Goal: Communication & Community: Connect with others

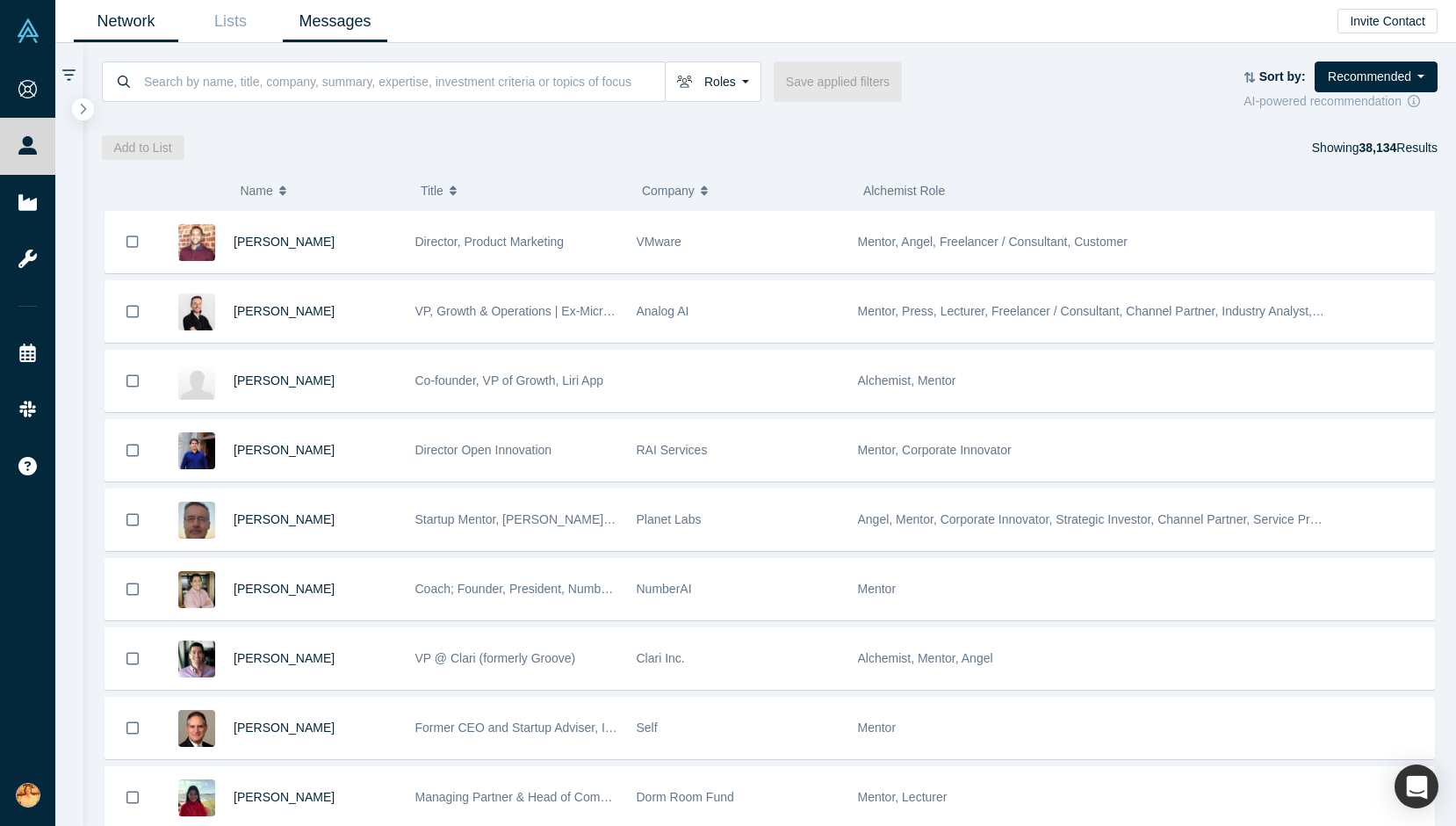
click at [343, 17] on link "Messages" at bounding box center [335, 22] width 104 height 42
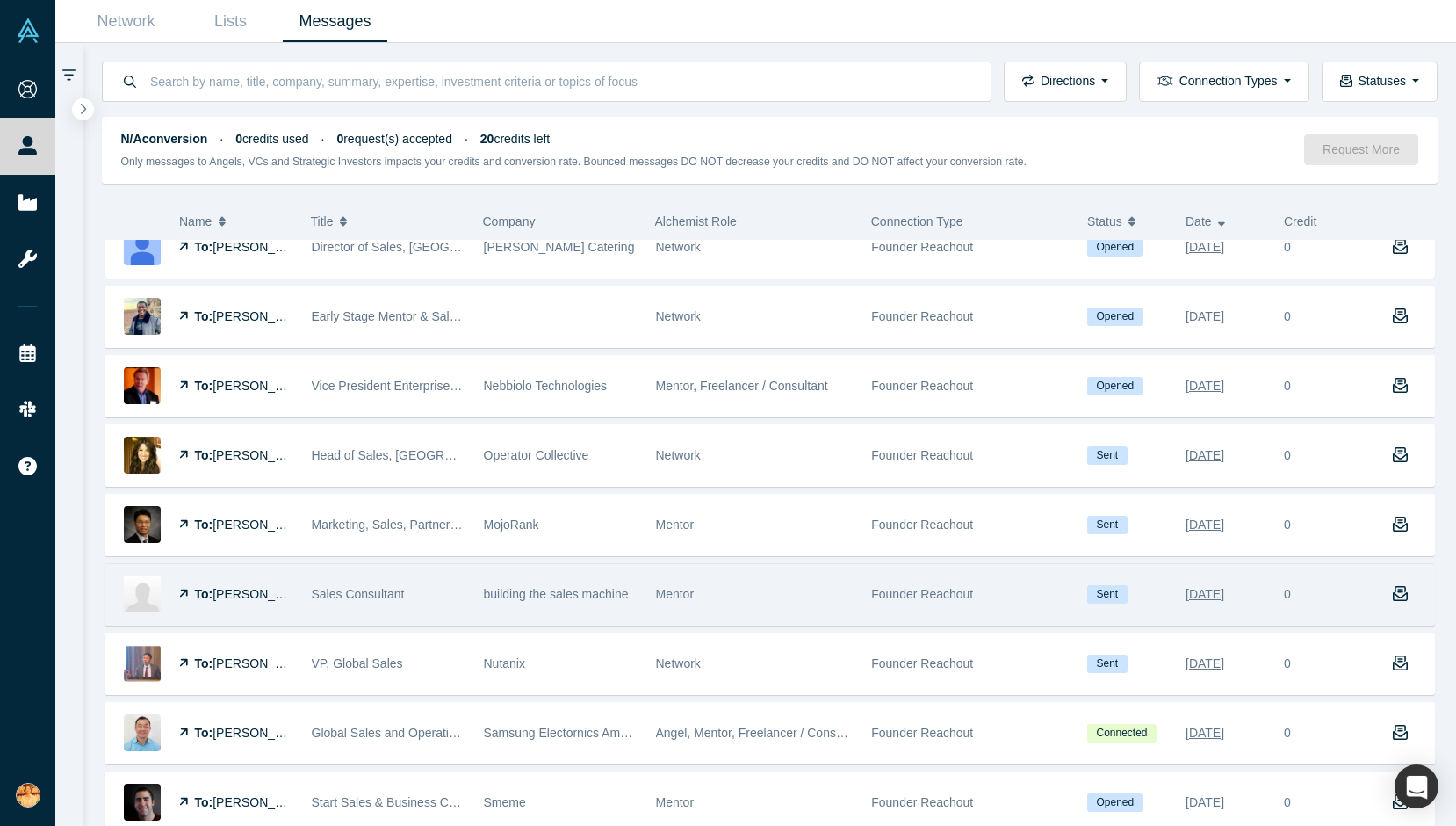
scroll to position [158, 0]
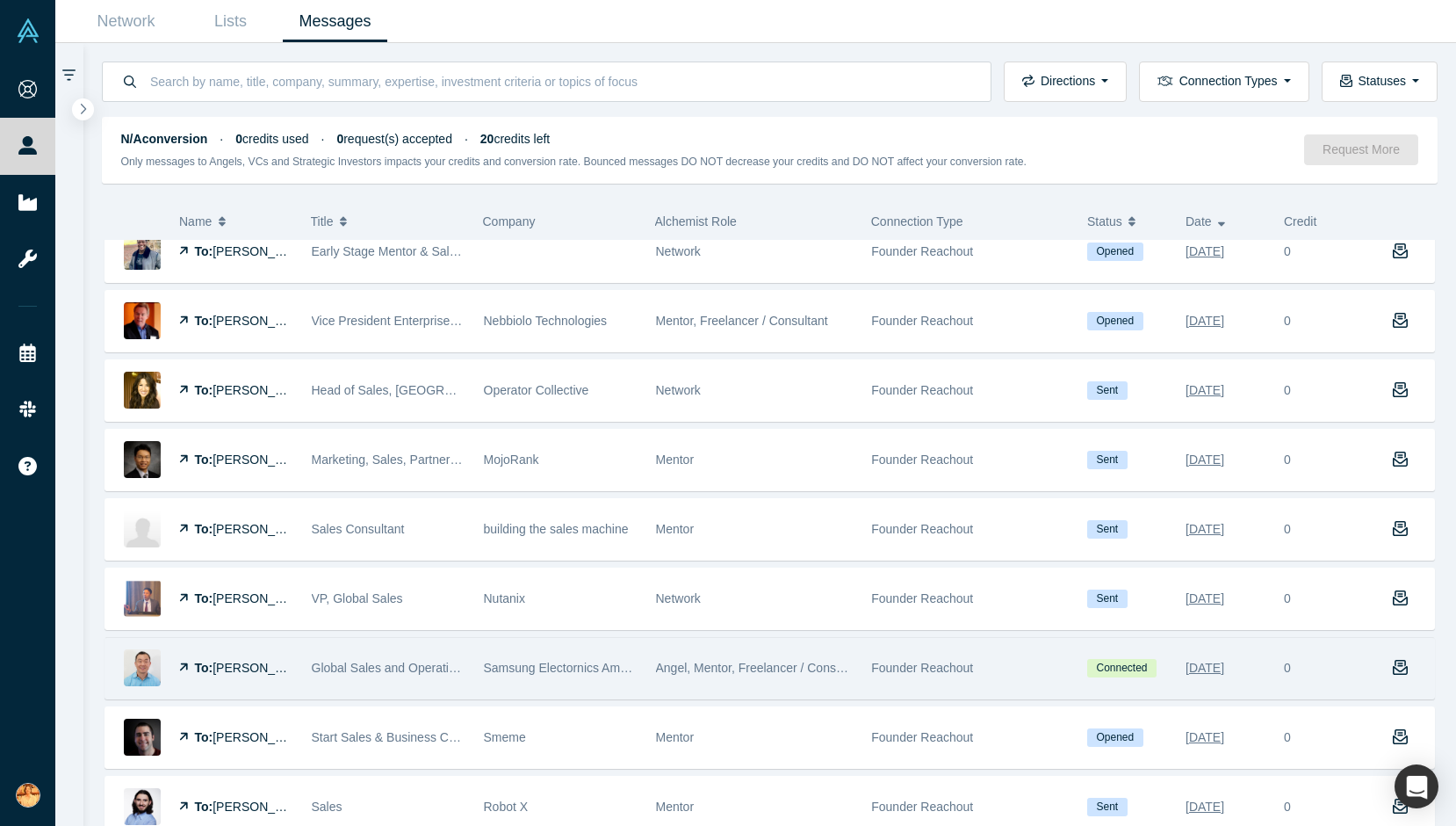
click at [576, 675] on div "Samsung Electornics America" at bounding box center [561, 669] width 154 height 61
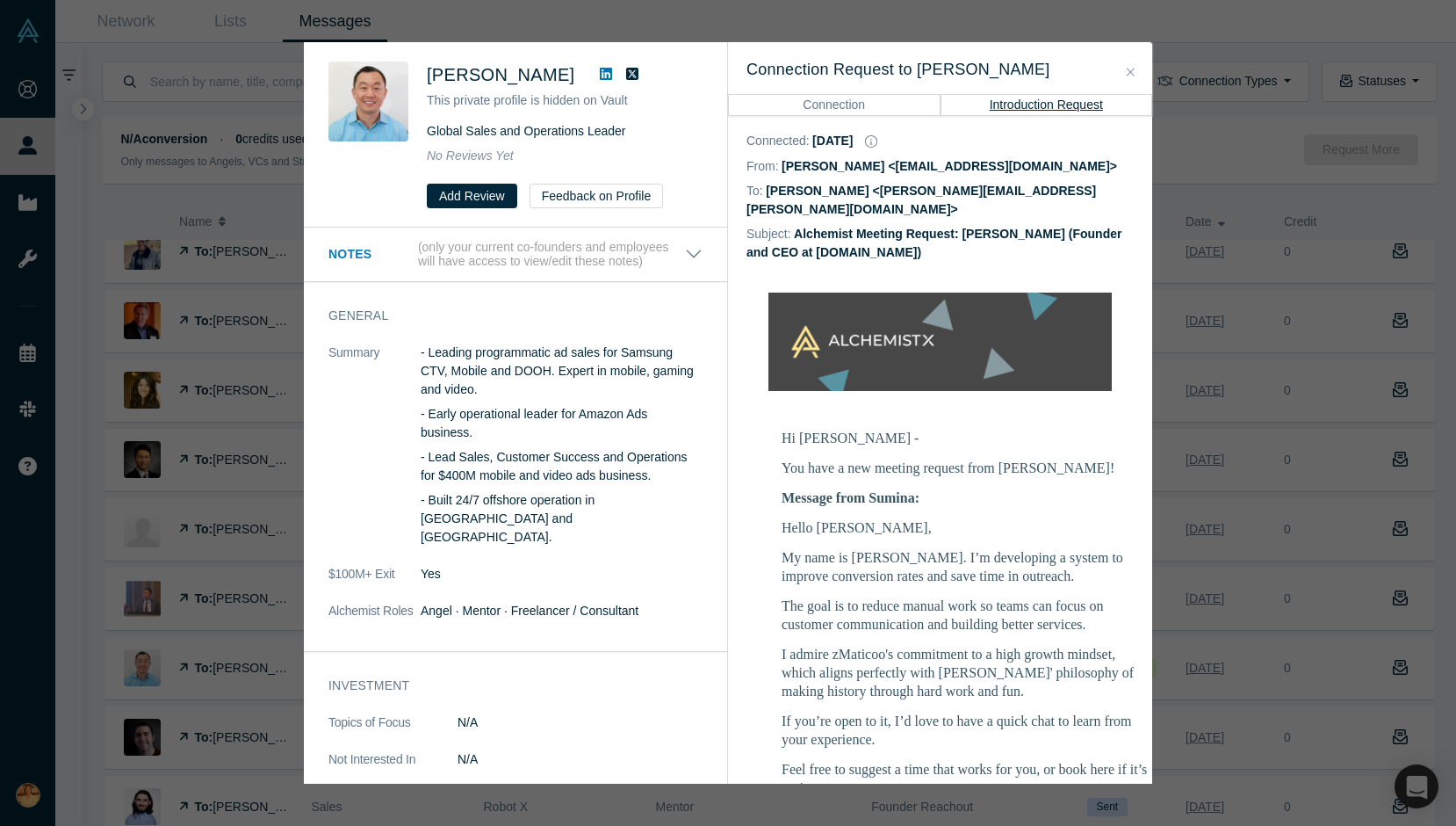
click at [600, 77] on icon at bounding box center [606, 73] width 12 height 12
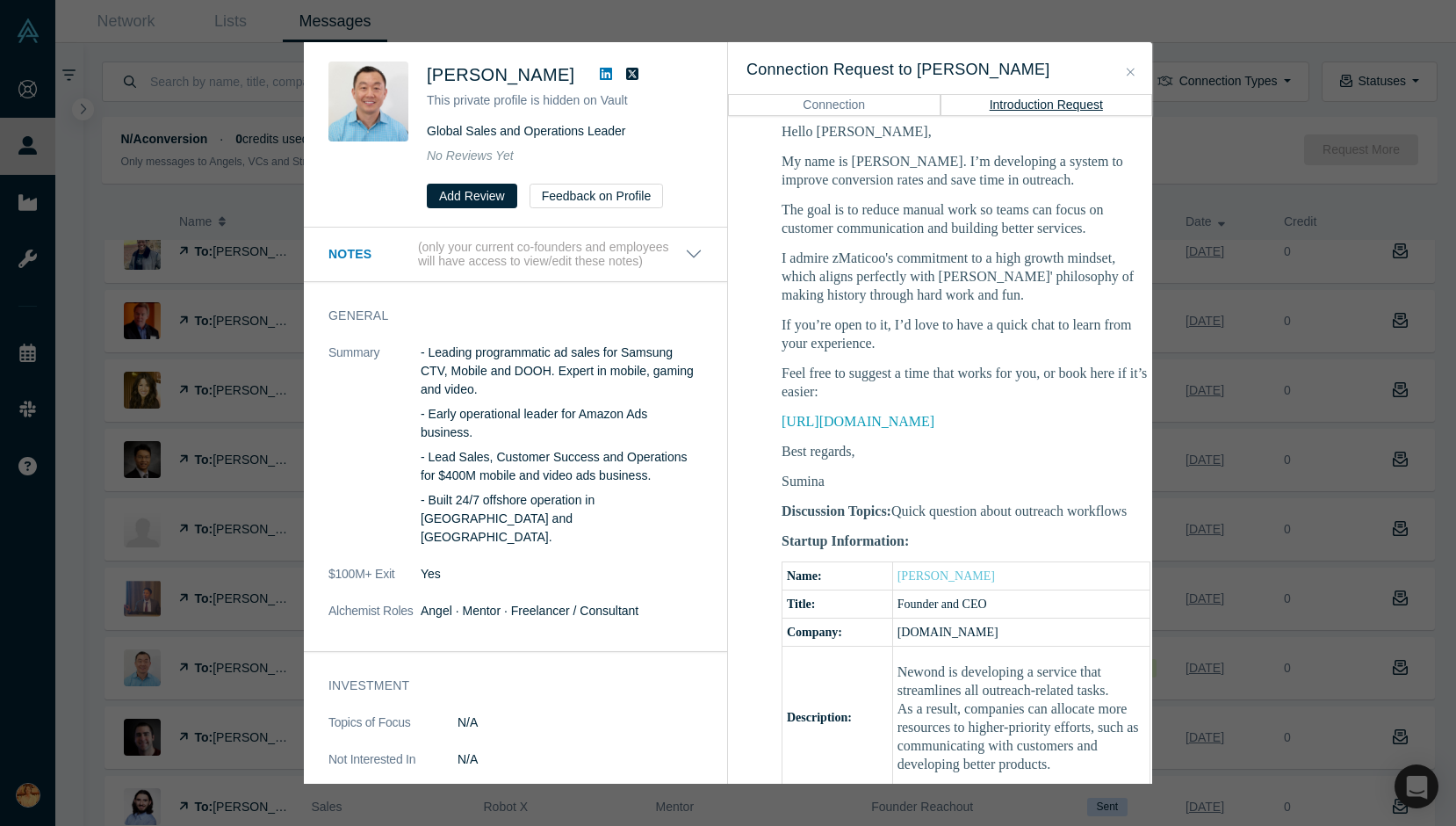
scroll to position [406, 0]
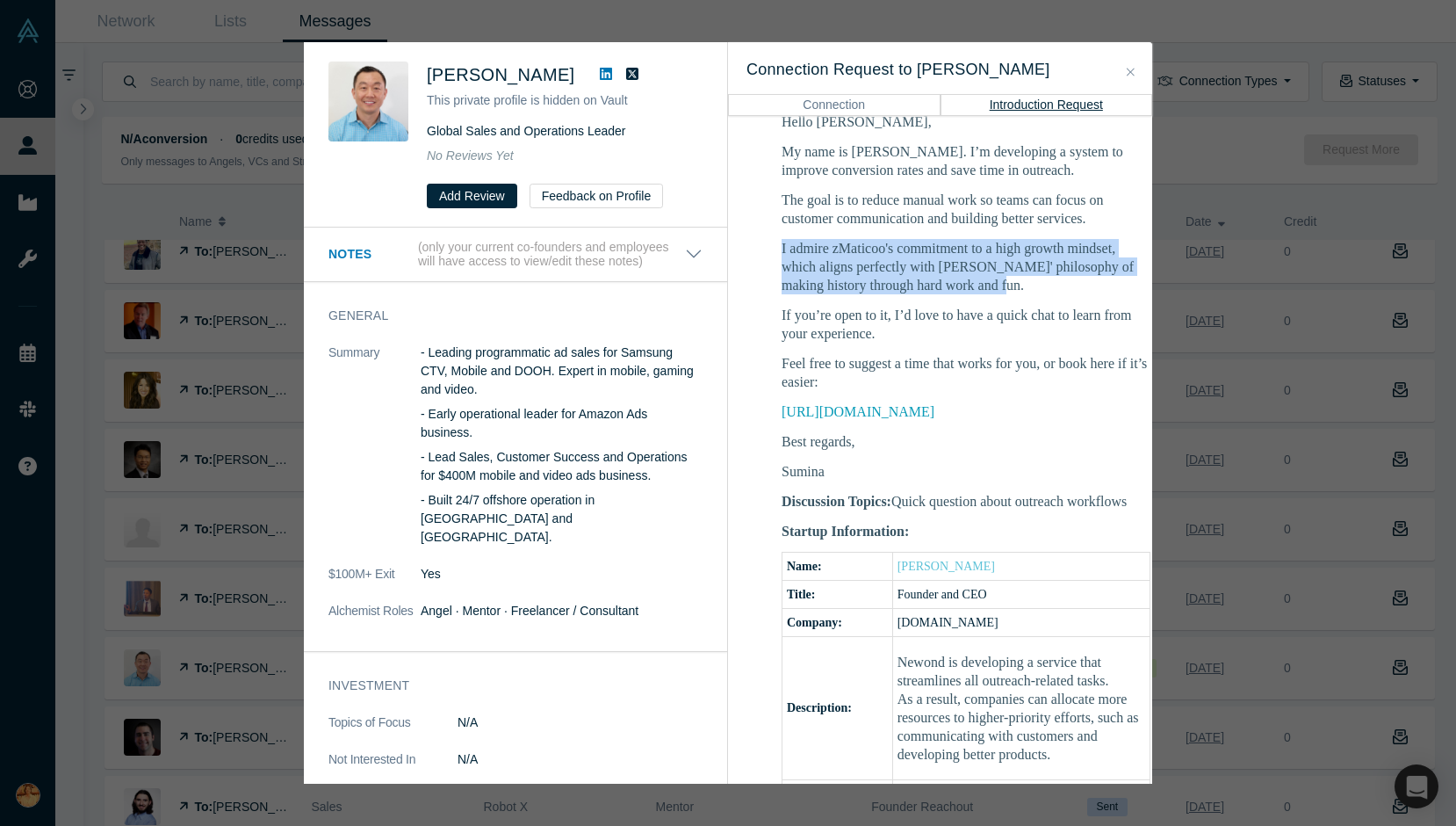
drag, startPoint x: 813, startPoint y: 306, endPoint x: 779, endPoint y: 250, distance: 65.5
type textarea "I admire zMaticoo's commitment to a high growth mindset, which aligns perfectly…"
click at [779, 250] on td "Hi [PERSON_NAME] - You have a new meeting request from [PERSON_NAME]! Message f…" at bounding box center [966, 602] width 439 height 1183
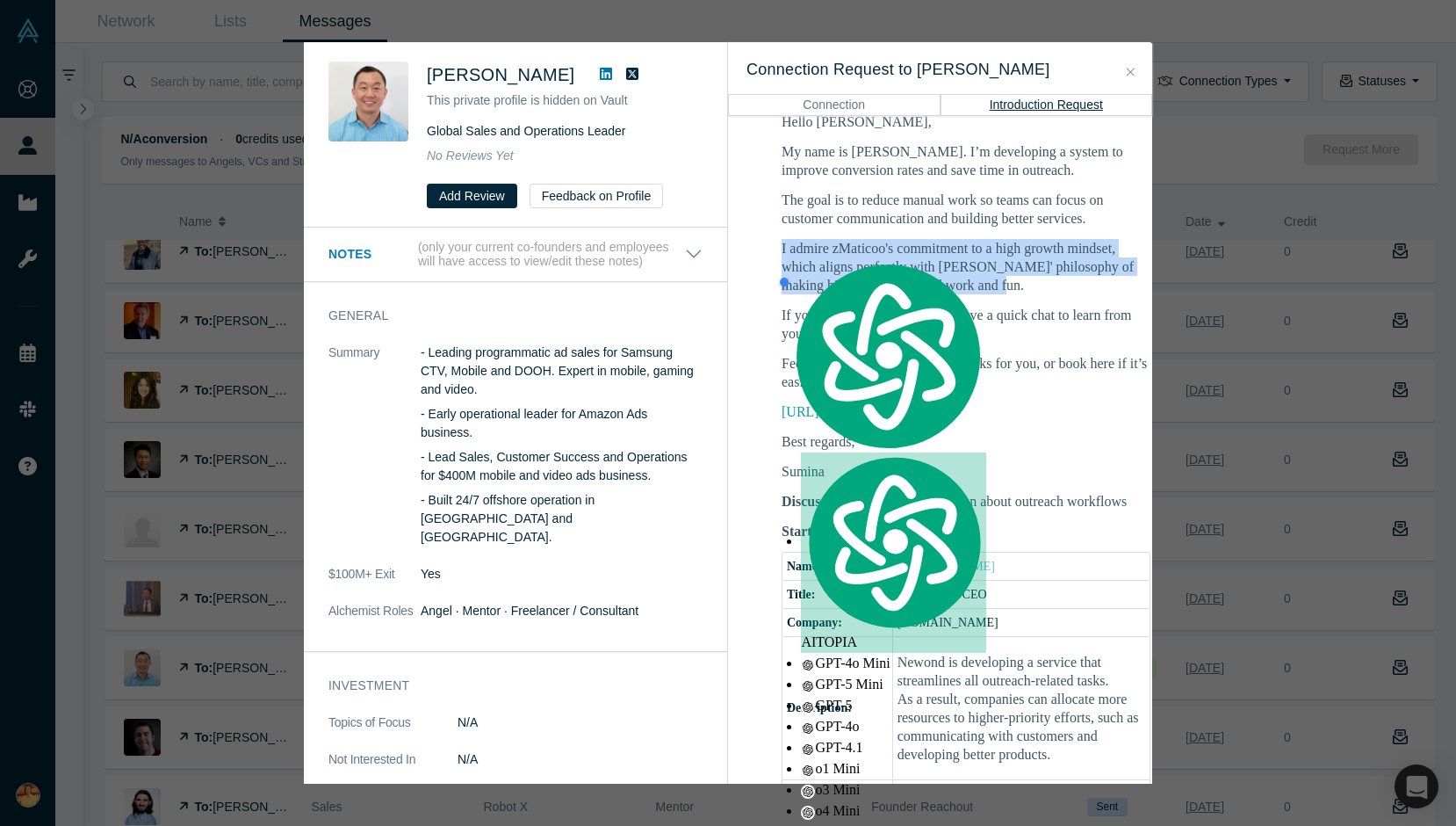
click at [782, 214] on div at bounding box center [782, 214] width 0 height 0
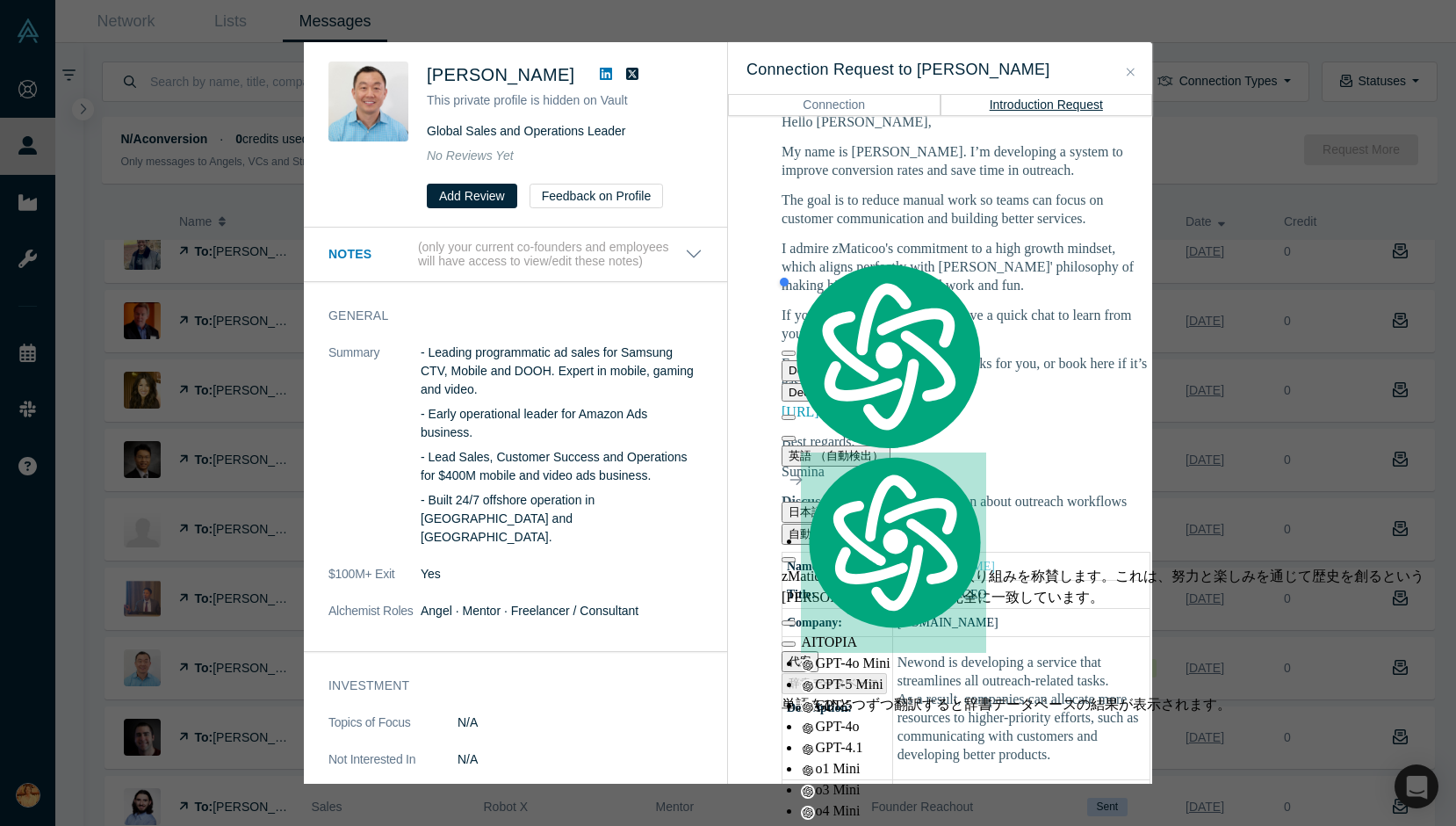
click at [986, 194] on p "The goal is to reduce manual work so teams can focus on customer communication …" at bounding box center [966, 209] width 369 height 37
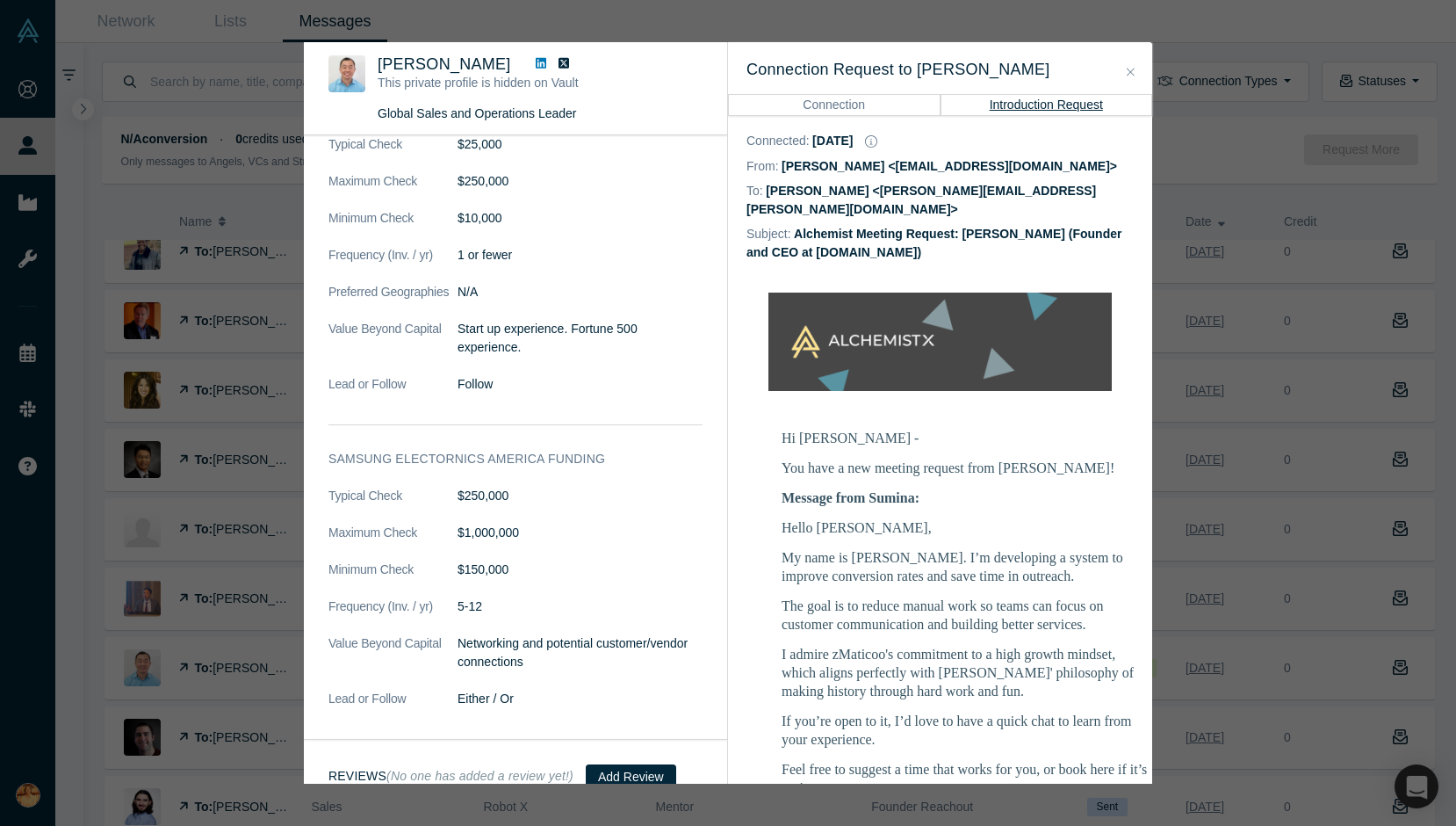
scroll to position [695, 0]
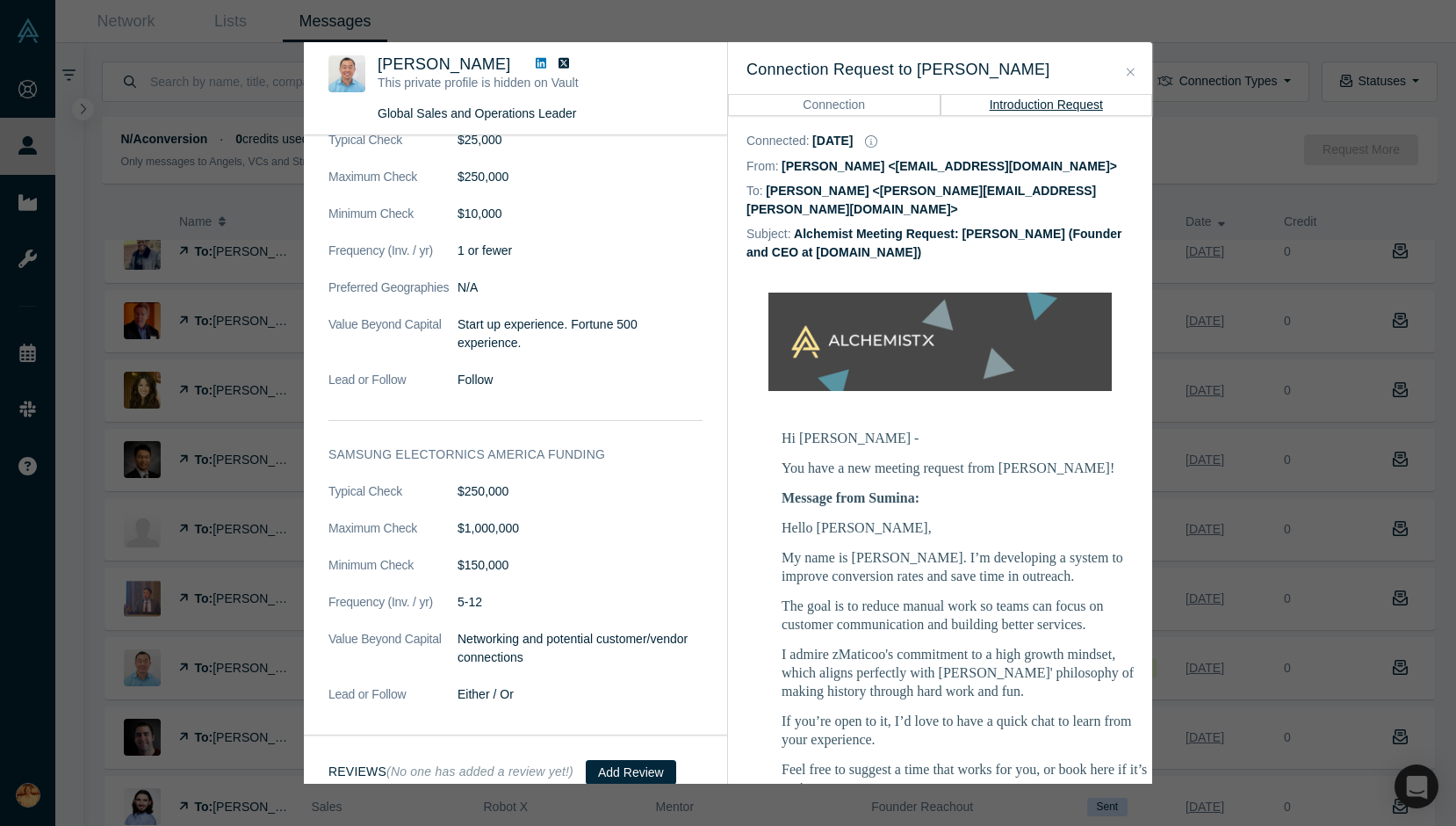
drag, startPoint x: 1272, startPoint y: 195, endPoint x: 964, endPoint y: 285, distance: 320.9
click at [1272, 195] on div "Was the recommendation useful? [PERSON_NAME] This private profile is hidden on …" at bounding box center [728, 413] width 1456 height 826
